Goal: Check status: Check status

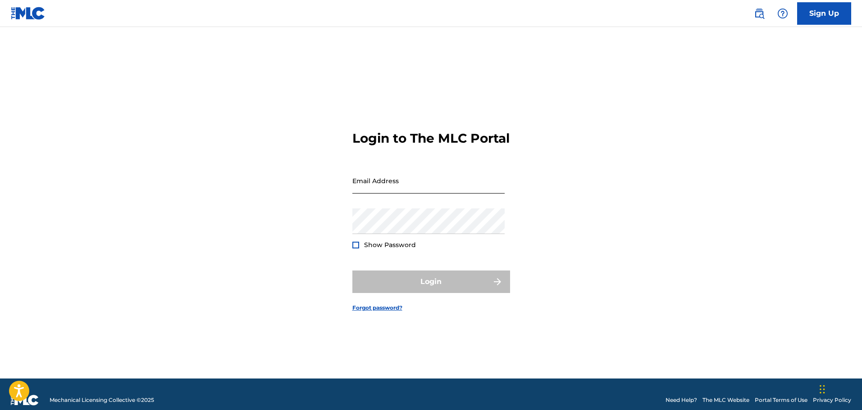
click at [436, 193] on input "Email Address" at bounding box center [428, 181] width 152 height 26
type input "[EMAIL_ADDRESS][DOMAIN_NAME]"
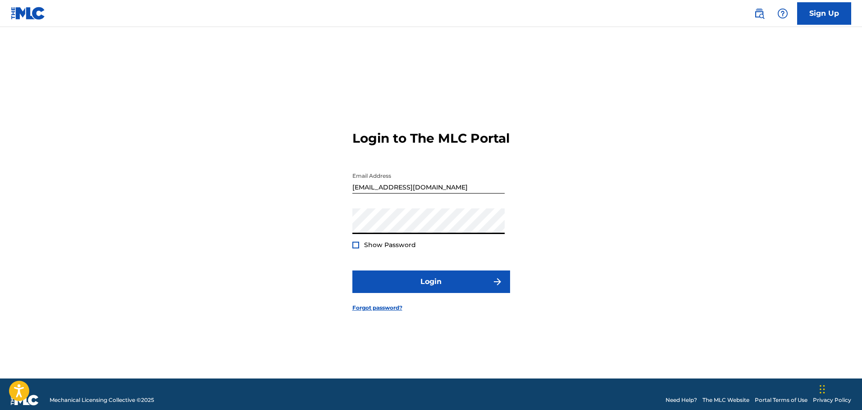
click at [352, 271] on button "Login" at bounding box center [431, 282] width 158 height 23
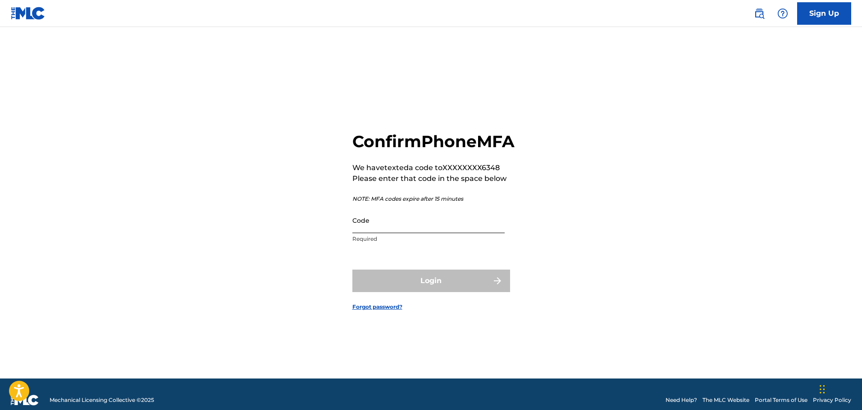
click at [417, 229] on input "Code" at bounding box center [428, 221] width 152 height 26
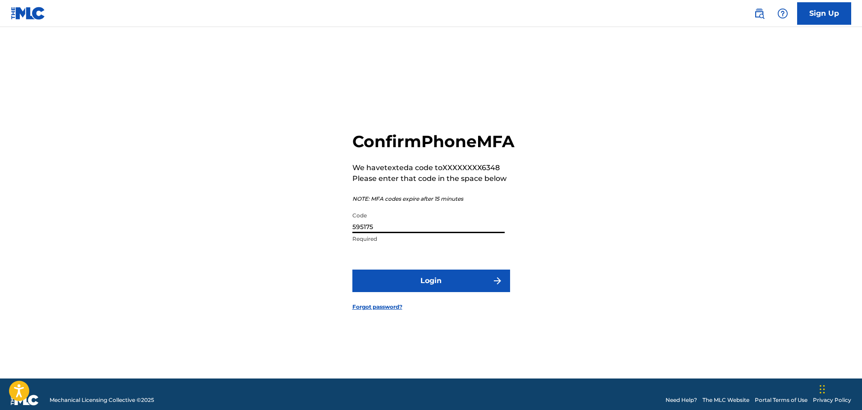
type input "595175"
click at [352, 270] on button "Login" at bounding box center [431, 281] width 158 height 23
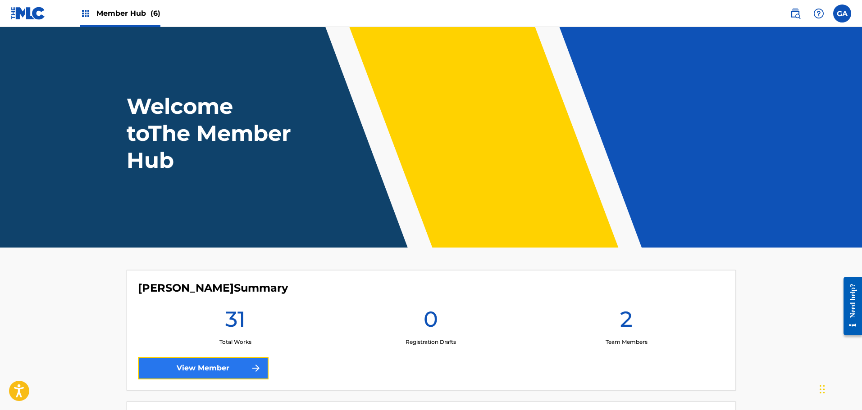
click at [239, 373] on link "View Member" at bounding box center [203, 368] width 131 height 23
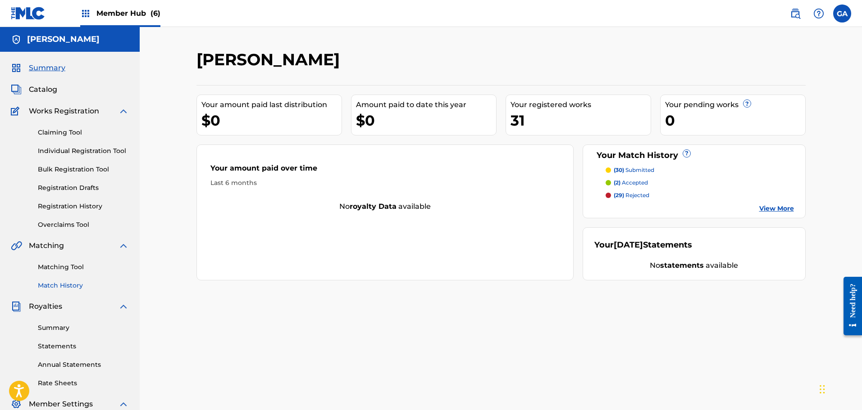
click at [78, 286] on link "Match History" at bounding box center [83, 285] width 91 height 9
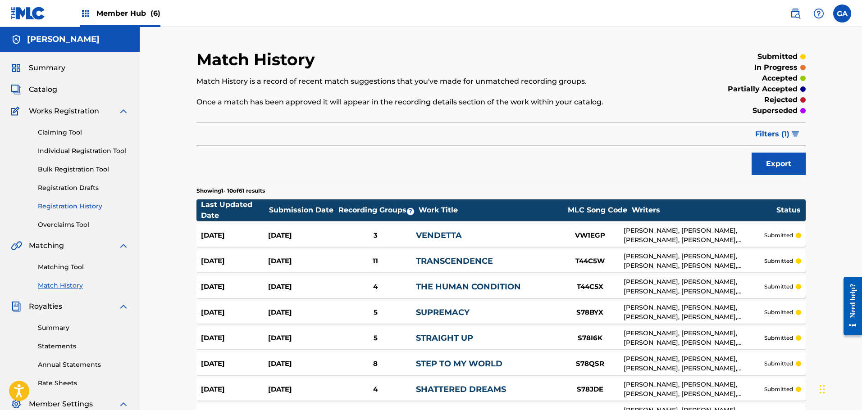
click at [87, 208] on link "Registration History" at bounding box center [83, 206] width 91 height 9
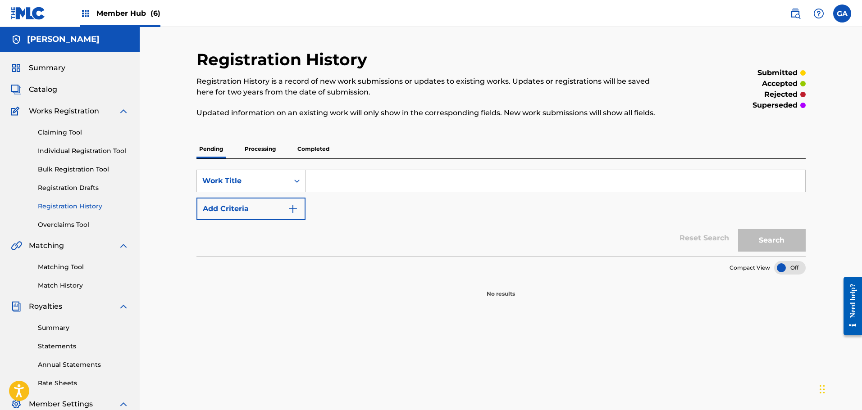
click at [263, 152] on p "Processing" at bounding box center [260, 149] width 36 height 19
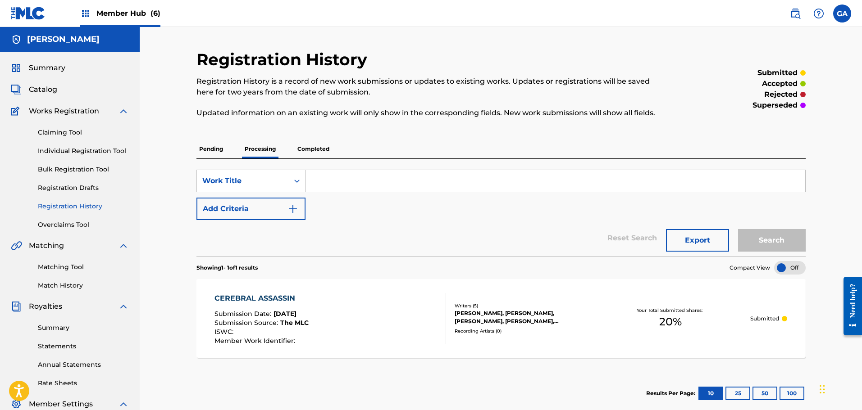
click at [122, 12] on span "Member Hub (6)" at bounding box center [128, 13] width 64 height 10
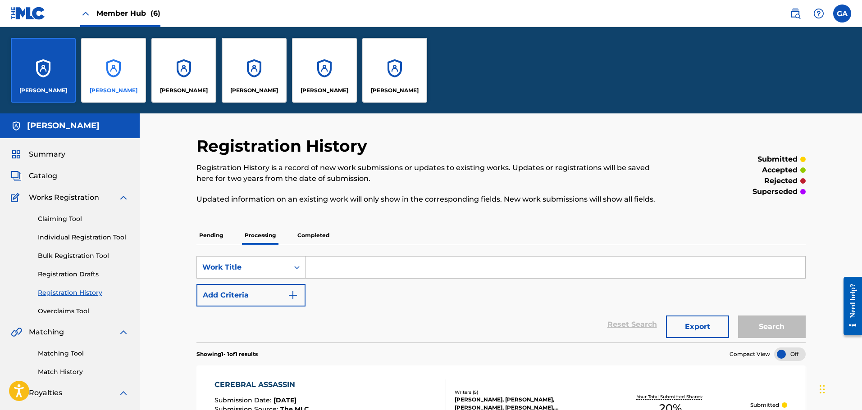
click at [112, 77] on div "[PERSON_NAME]" at bounding box center [113, 70] width 65 height 65
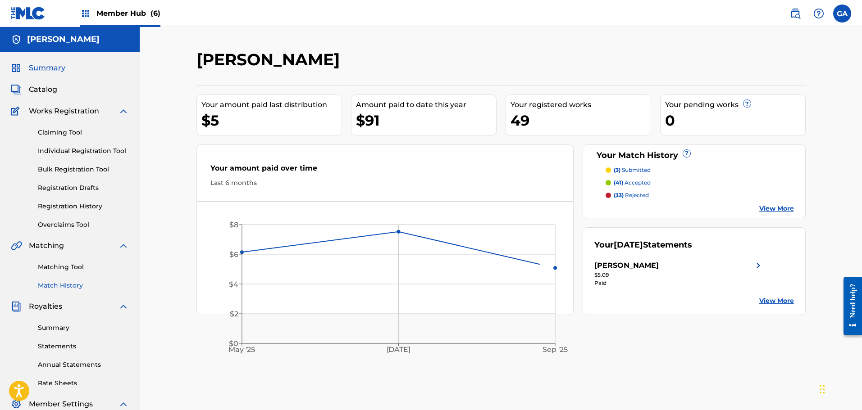
click at [65, 284] on link "Match History" at bounding box center [83, 285] width 91 height 9
